Goal: Information Seeking & Learning: Learn about a topic

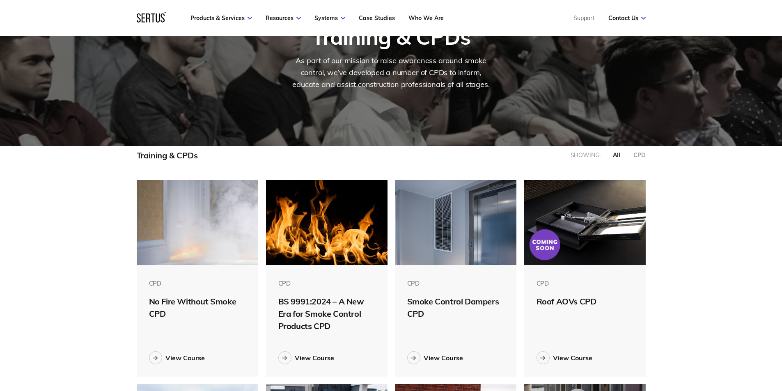
scroll to position [82, 0]
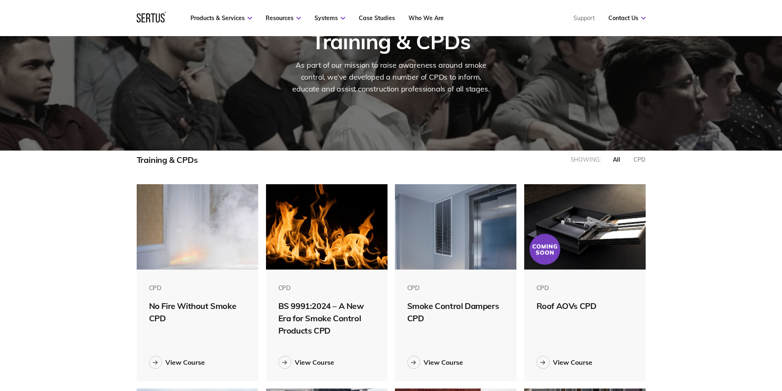
click at [568, 240] on img at bounding box center [585, 226] width 122 height 85
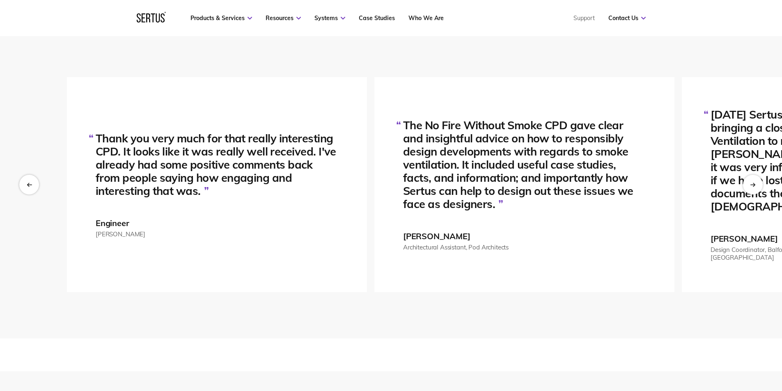
scroll to position [1477, 0]
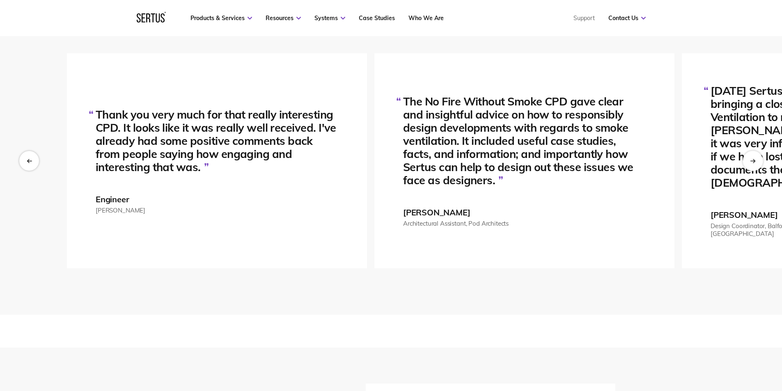
click at [753, 161] on icon "Next slide" at bounding box center [752, 161] width 5 height 0
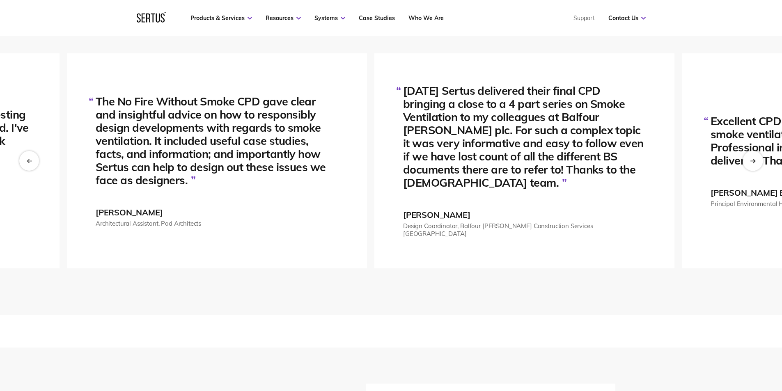
click at [753, 159] on icon "Next slide" at bounding box center [752, 160] width 5 height 5
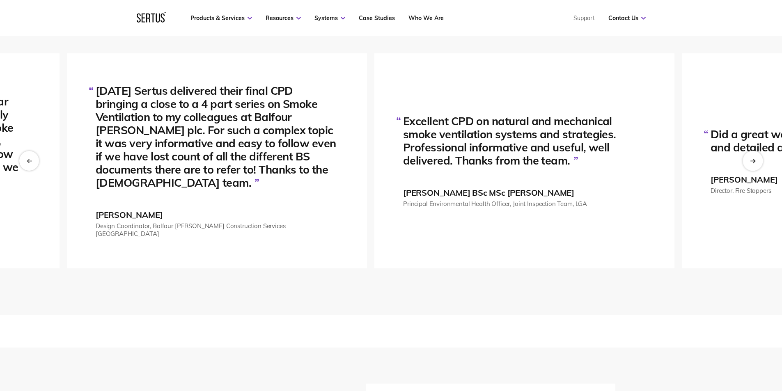
click at [753, 159] on icon "Next slide" at bounding box center [752, 160] width 5 height 5
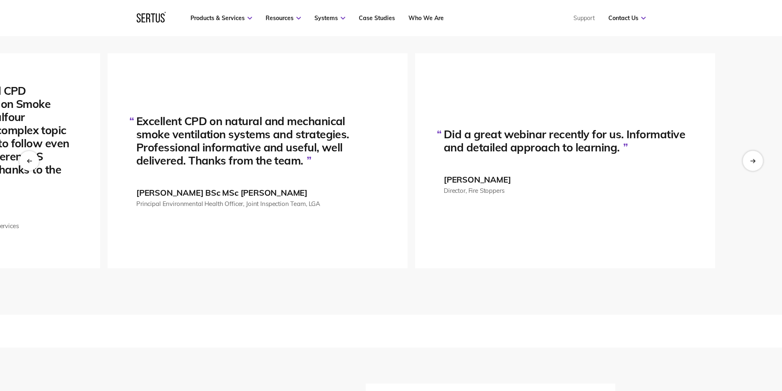
click at [753, 159] on icon "Next slide" at bounding box center [752, 160] width 5 height 5
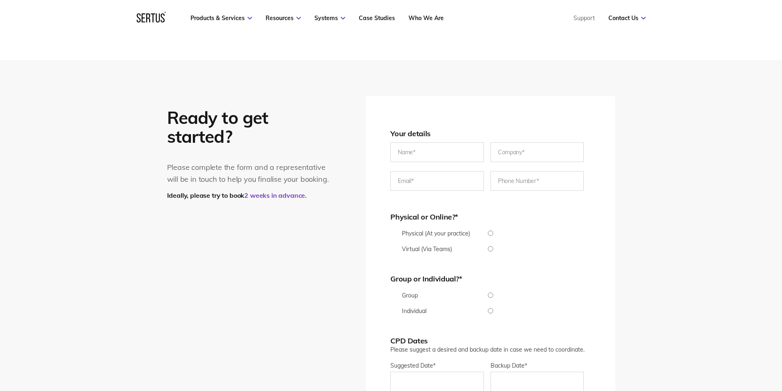
scroll to position [1806, 0]
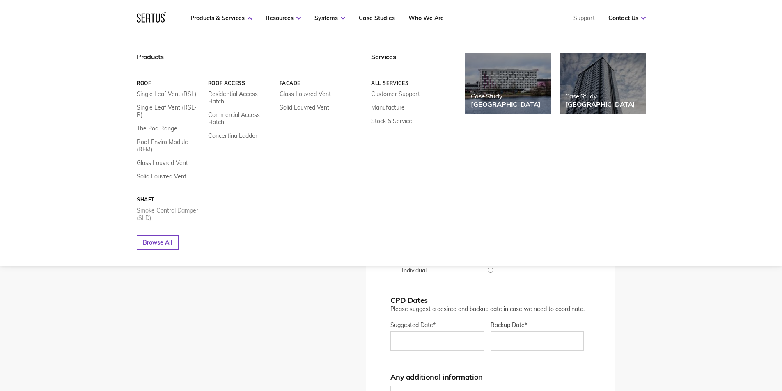
click at [152, 207] on link "Smoke Control Damper (SLD)" at bounding box center [169, 214] width 65 height 15
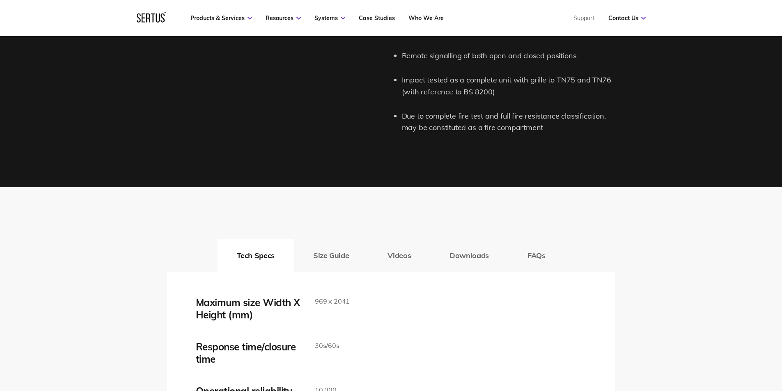
scroll to position [1231, 0]
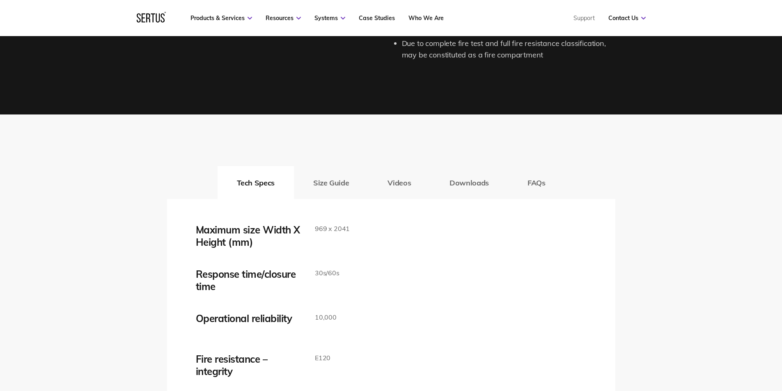
scroll to position [1806, 0]
